Goal: Download file/media

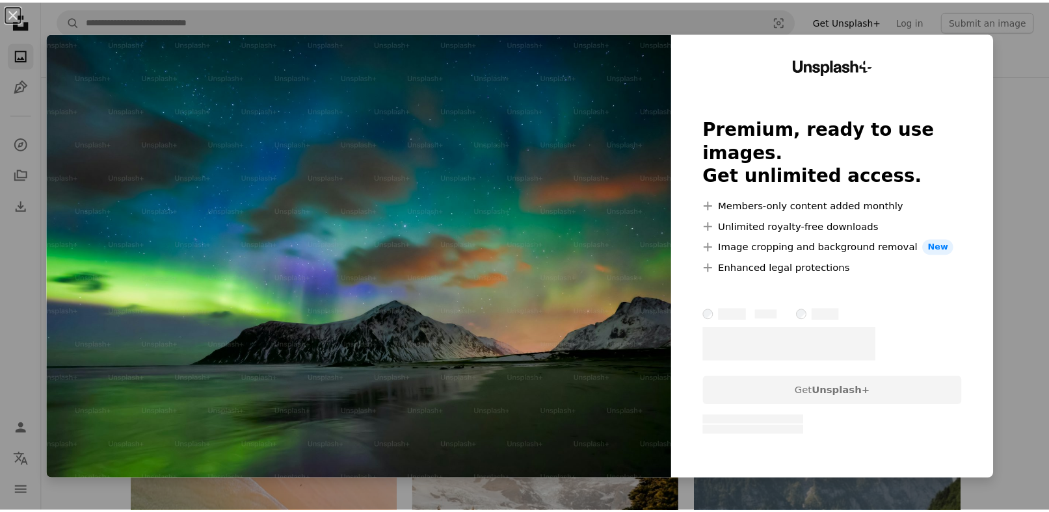
scroll to position [4285, 0]
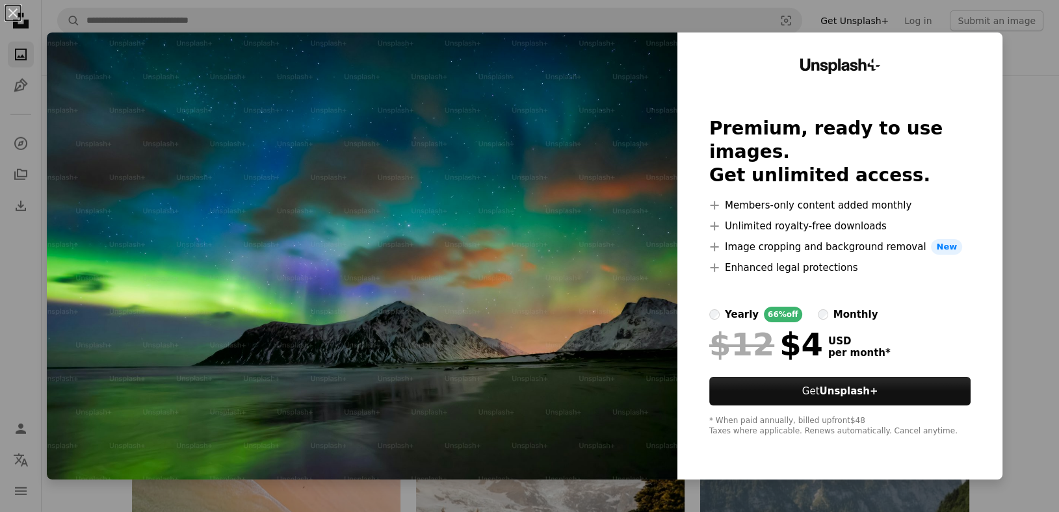
click at [15, 12] on button "An X shape" at bounding box center [13, 13] width 16 height 16
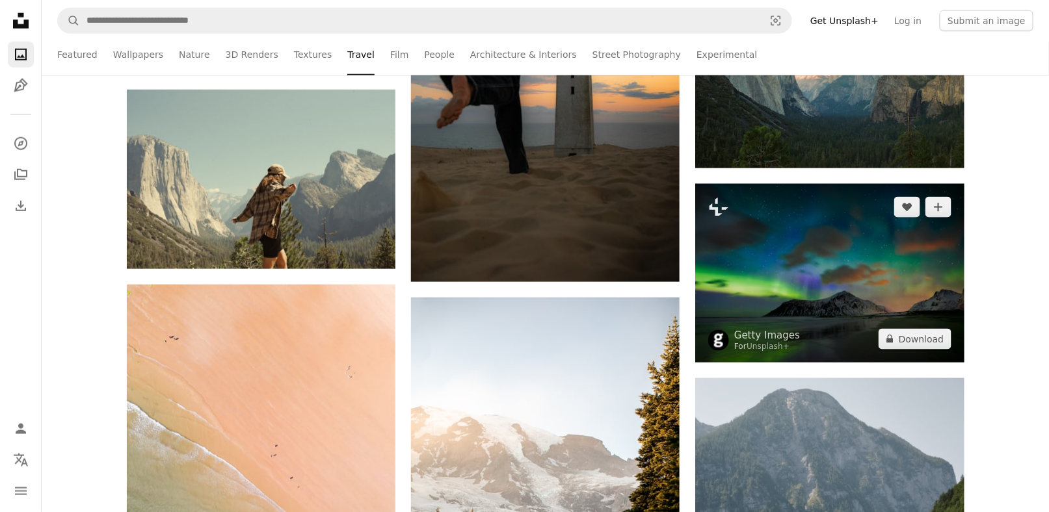
click at [814, 239] on img at bounding box center [829, 273] width 269 height 179
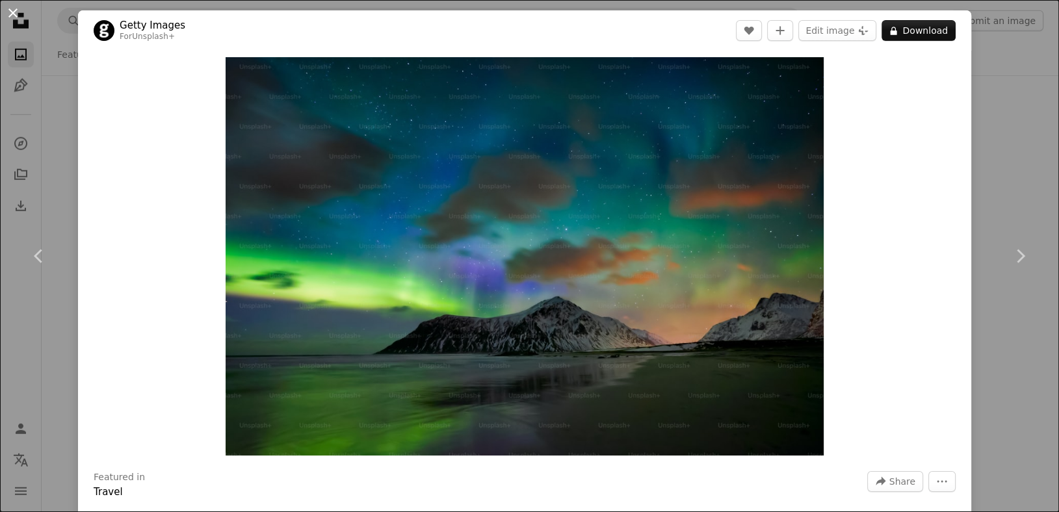
click at [12, 17] on button "An X shape" at bounding box center [13, 13] width 16 height 16
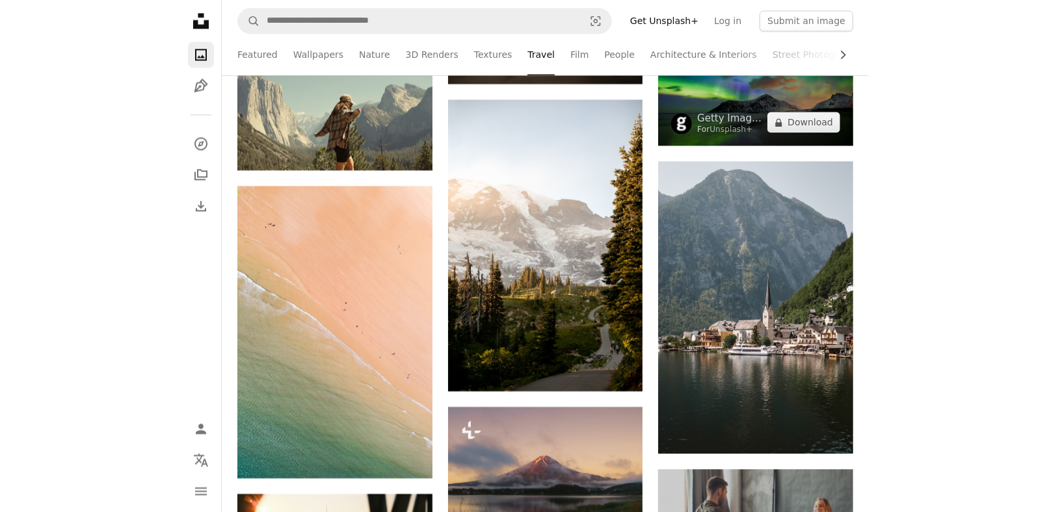
scroll to position [4285, 0]
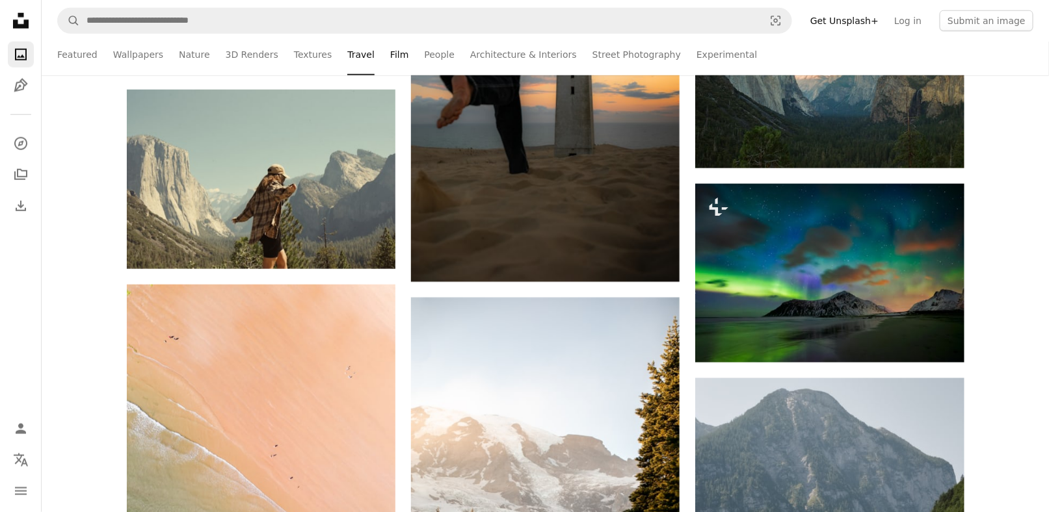
click at [390, 51] on link "Film" at bounding box center [399, 55] width 18 height 42
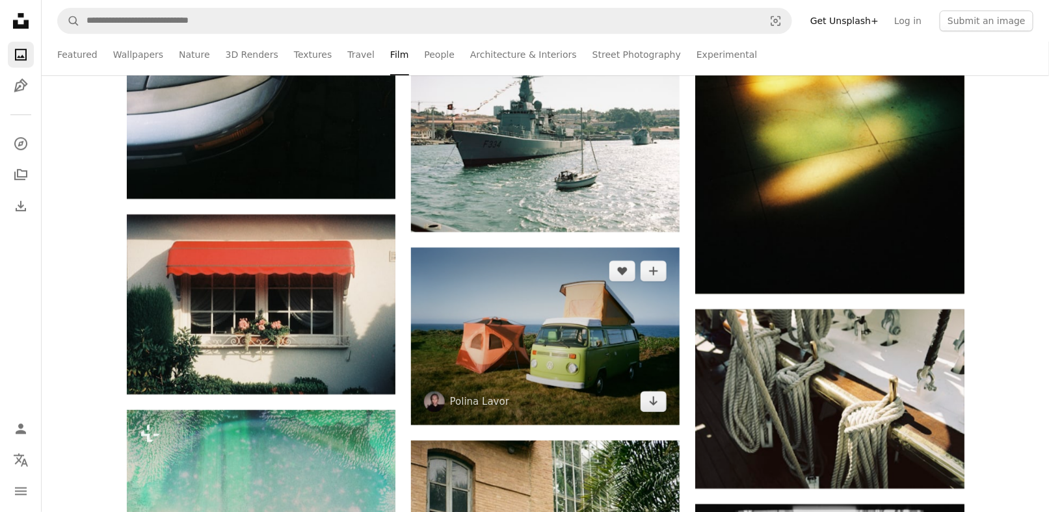
scroll to position [5137, 0]
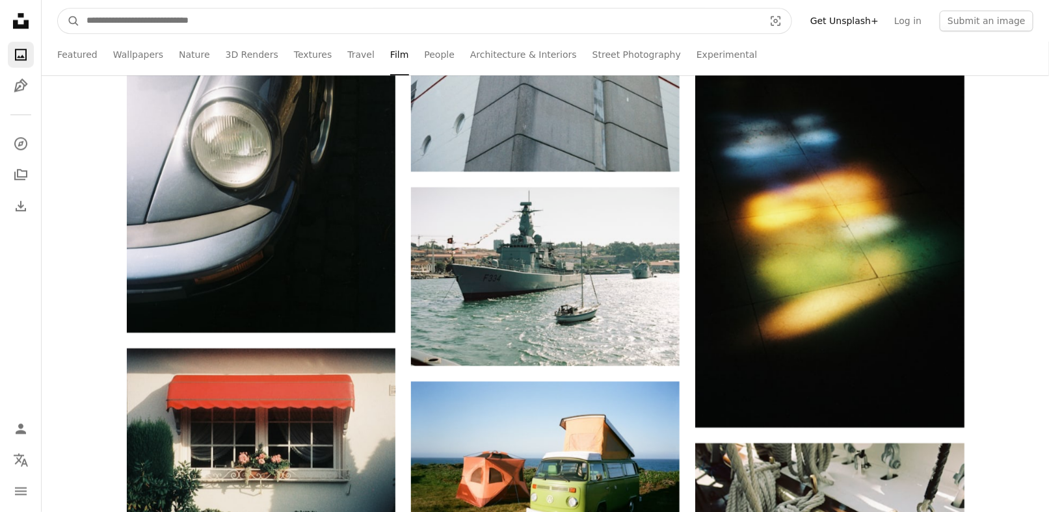
click at [279, 16] on input "Find visuals sitewide" at bounding box center [420, 20] width 680 height 25
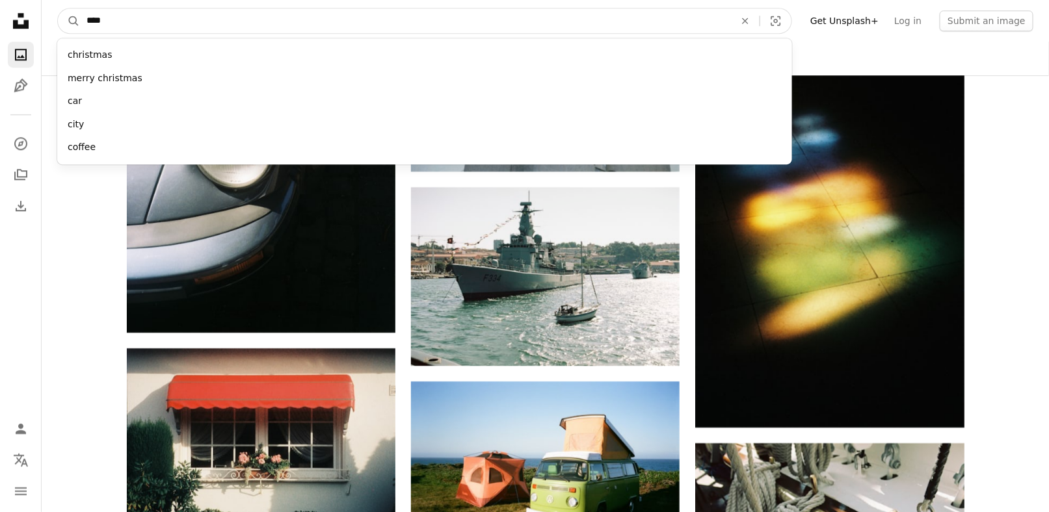
type input "****"
click at [58, 8] on button "A magnifying glass" at bounding box center [69, 20] width 22 height 25
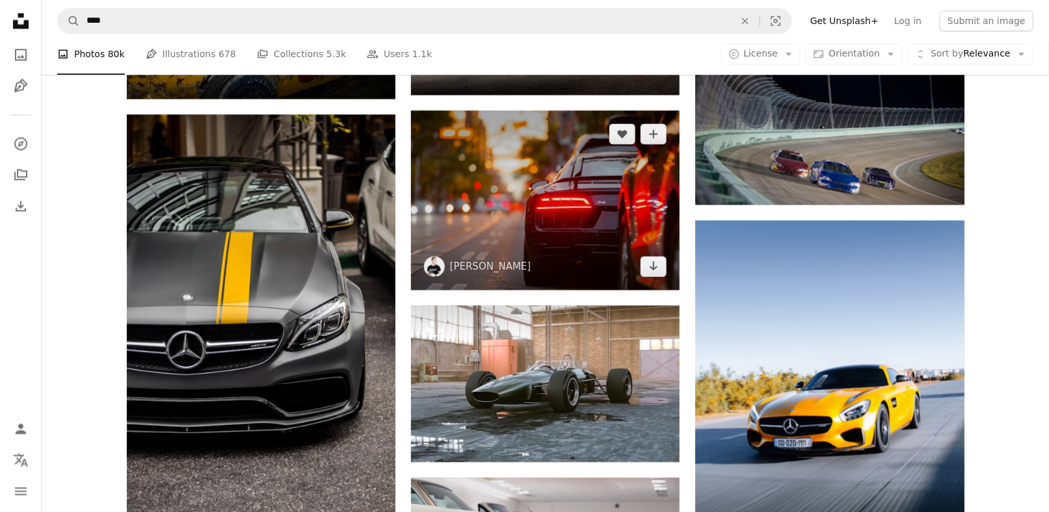
scroll to position [1236, 0]
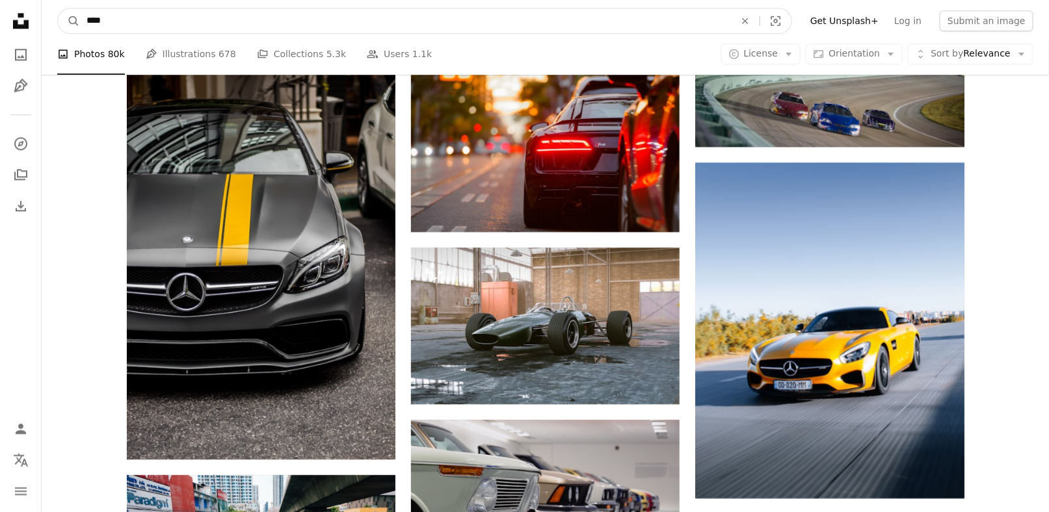
drag, startPoint x: 7, startPoint y: 22, endPoint x: 0, endPoint y: 22, distance: 7.2
click at [0, 22] on div "Unsplash logo Unsplash Home A photo Pen Tool A compass A stack of folders Downl…" at bounding box center [524, 456] width 1049 height 3384
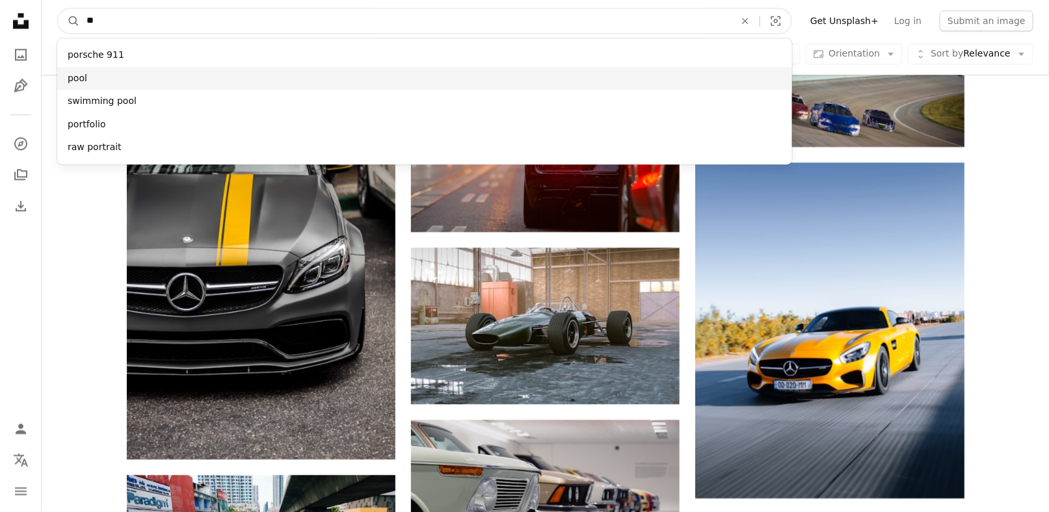
type input "**"
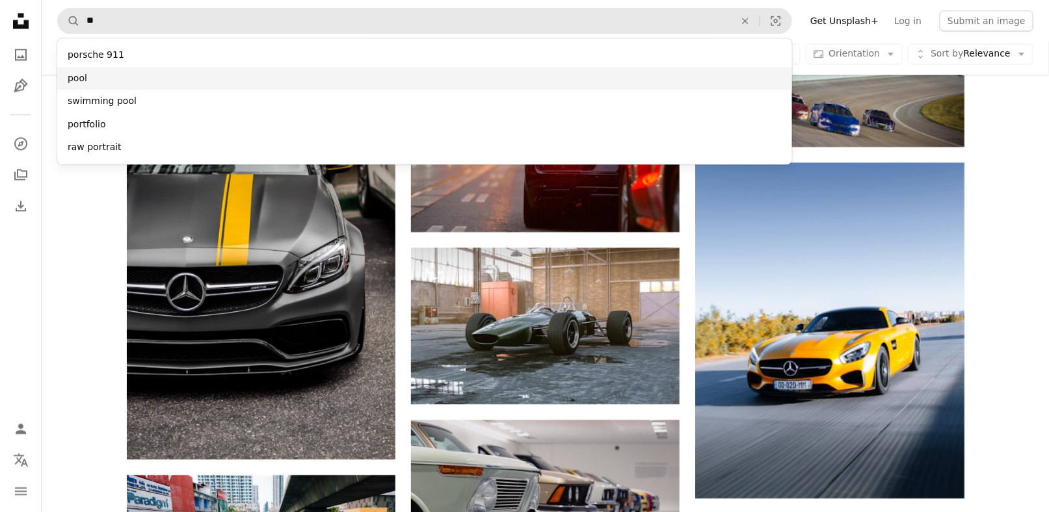
click at [170, 52] on div "porsche 911" at bounding box center [424, 55] width 735 height 23
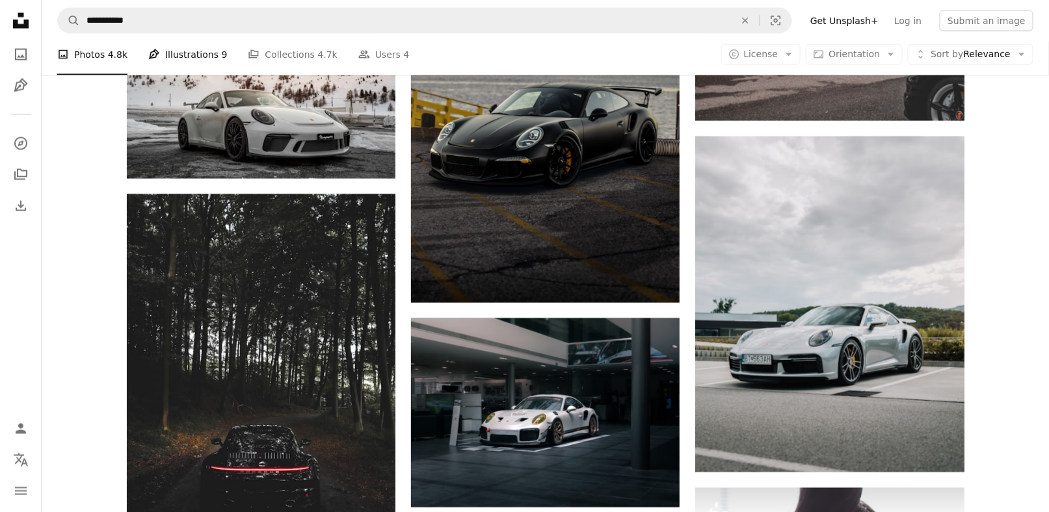
scroll to position [650, 0]
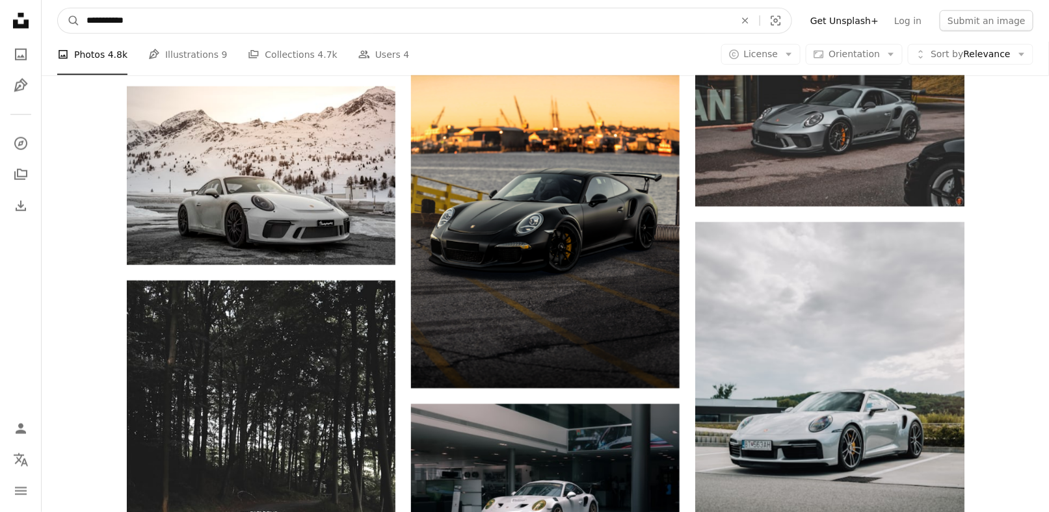
drag, startPoint x: 179, startPoint y: 9, endPoint x: 4, endPoint y: 41, distance: 177.8
type input "*"
type input "**********"
click at [58, 8] on button "A magnifying glass" at bounding box center [69, 20] width 22 height 25
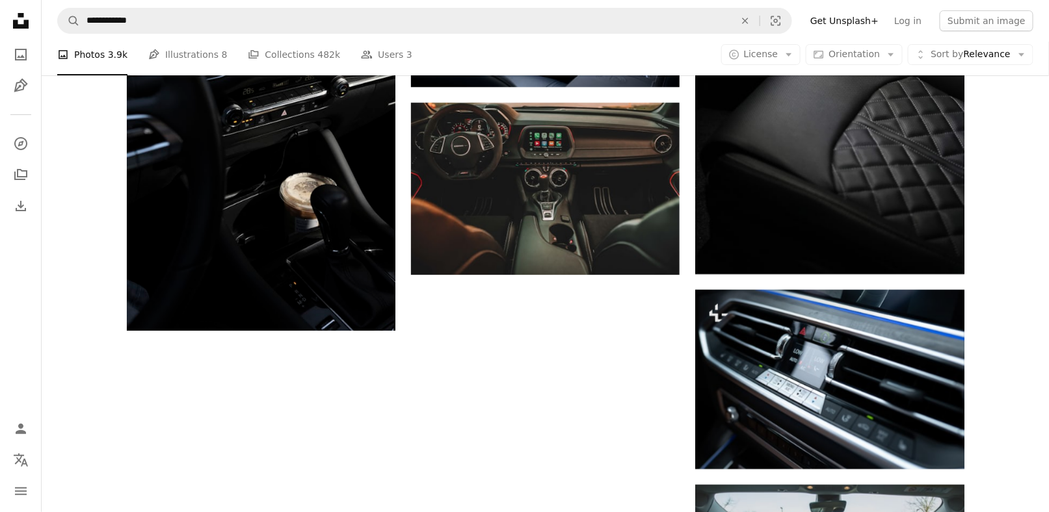
scroll to position [1821, 0]
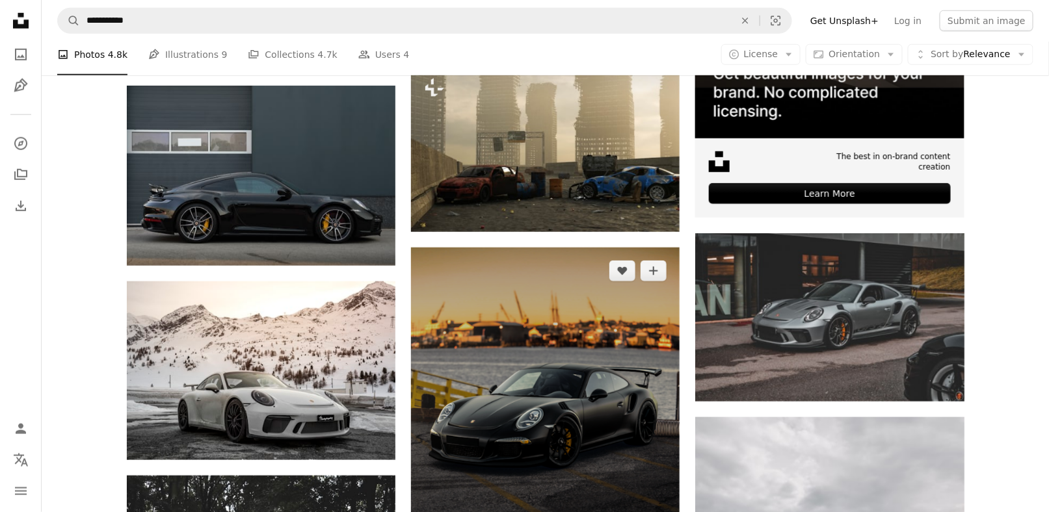
scroll to position [260, 0]
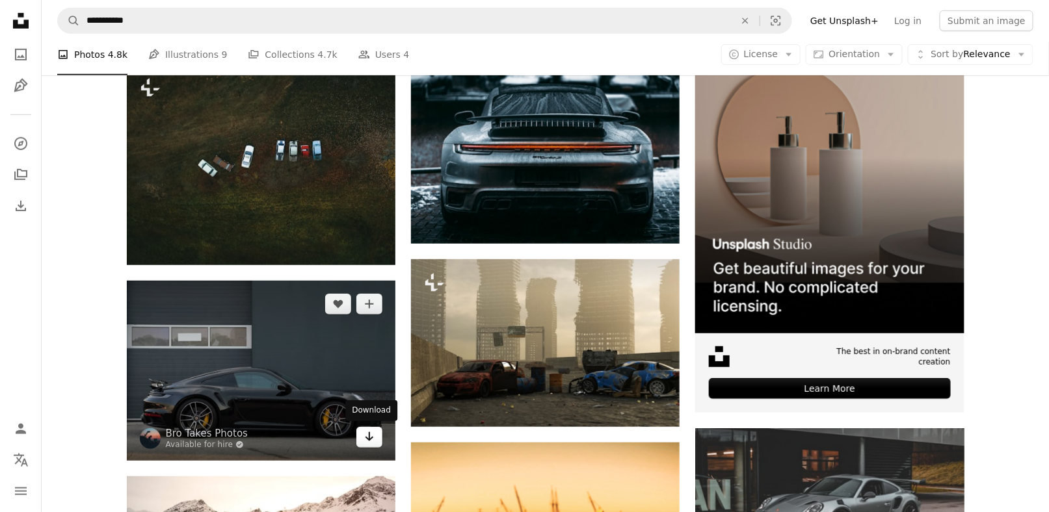
click at [368, 434] on icon "Arrow pointing down" at bounding box center [369, 437] width 10 height 16
